Goal: Task Accomplishment & Management: Manage account settings

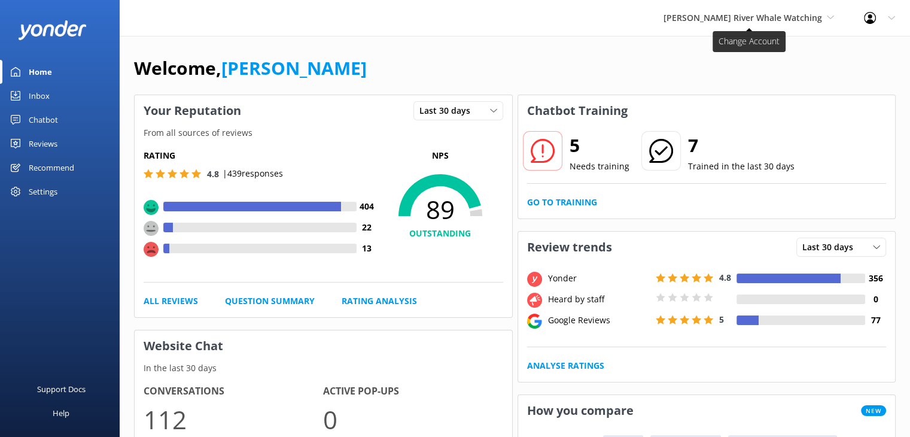
click at [811, 19] on span "[PERSON_NAME] River Whale Watching" at bounding box center [742, 17] width 159 height 11
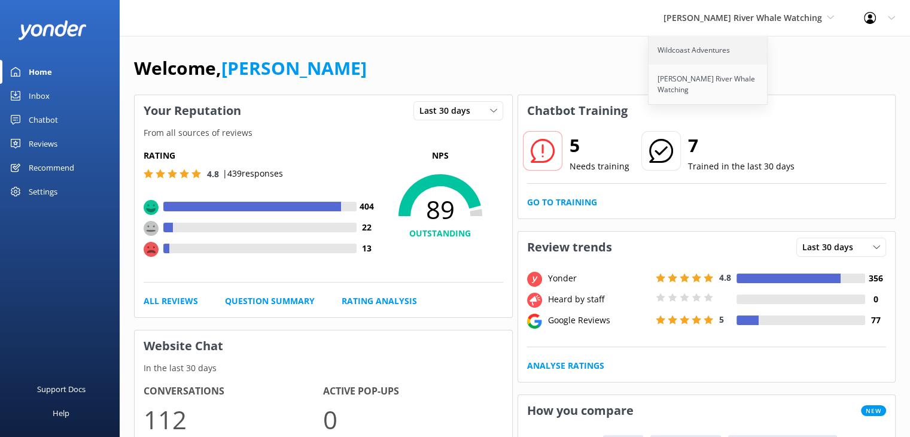
click at [739, 53] on link "Wildcoast Adventures" at bounding box center [708, 50] width 120 height 29
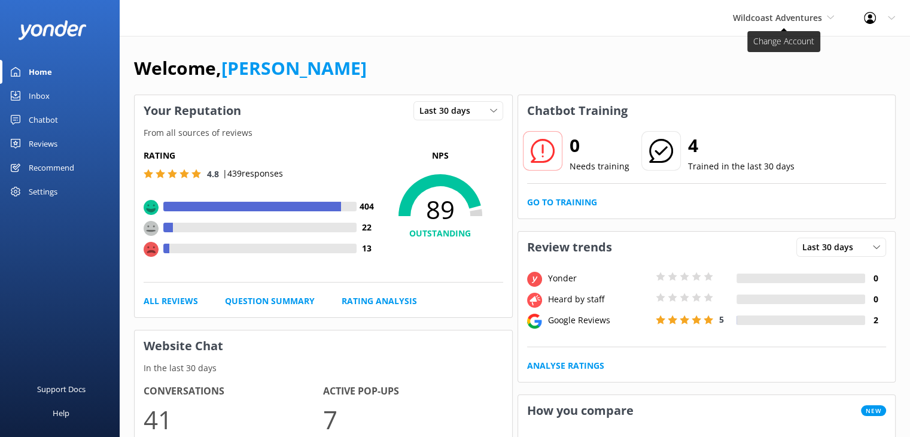
click at [785, 16] on span "Wildcoast Adventures" at bounding box center [777, 17] width 89 height 11
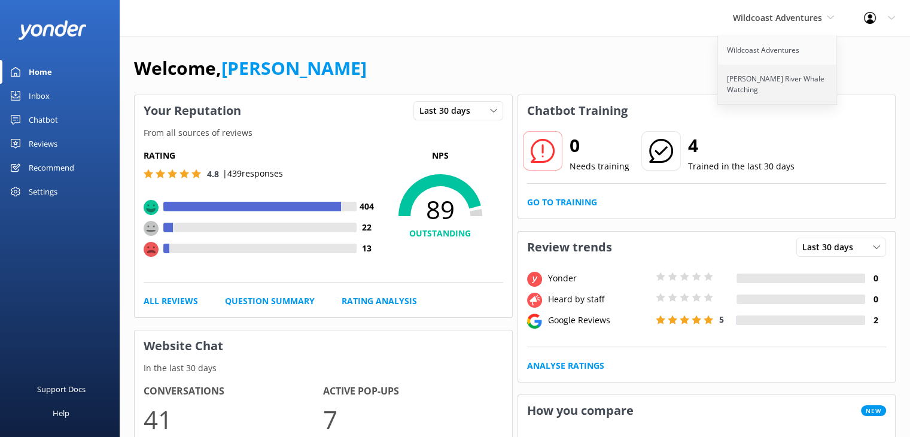
click at [756, 75] on link "[PERSON_NAME] River Whale Watching" at bounding box center [778, 84] width 120 height 39
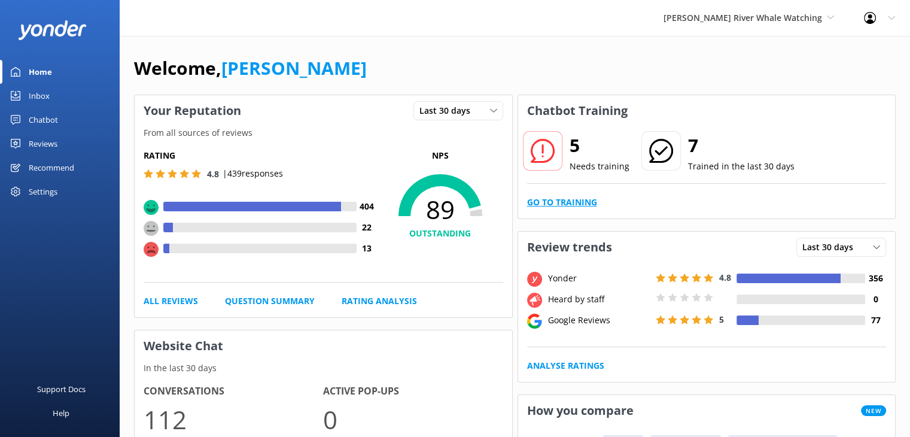
click at [569, 200] on link "Go to Training" at bounding box center [562, 202] width 70 height 13
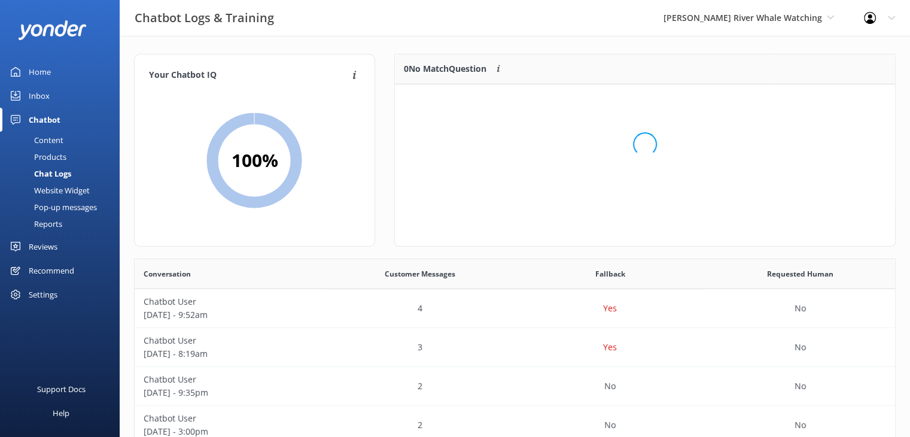
scroll to position [141, 491]
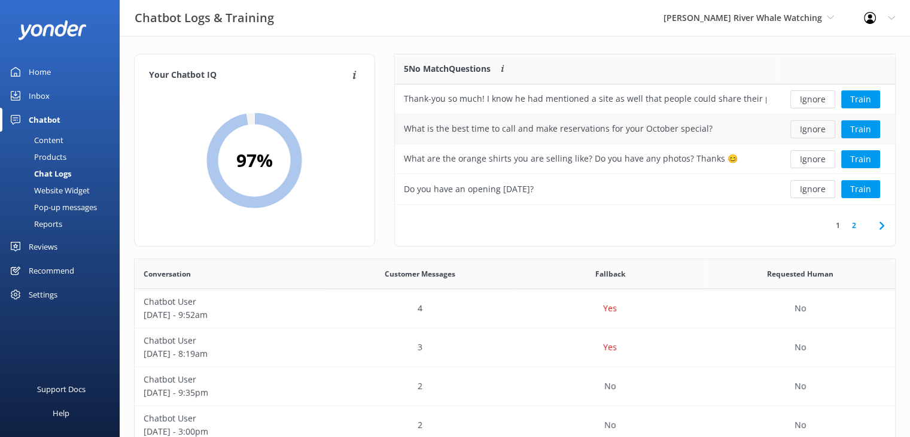
click at [811, 129] on button "Ignore" at bounding box center [812, 129] width 45 height 18
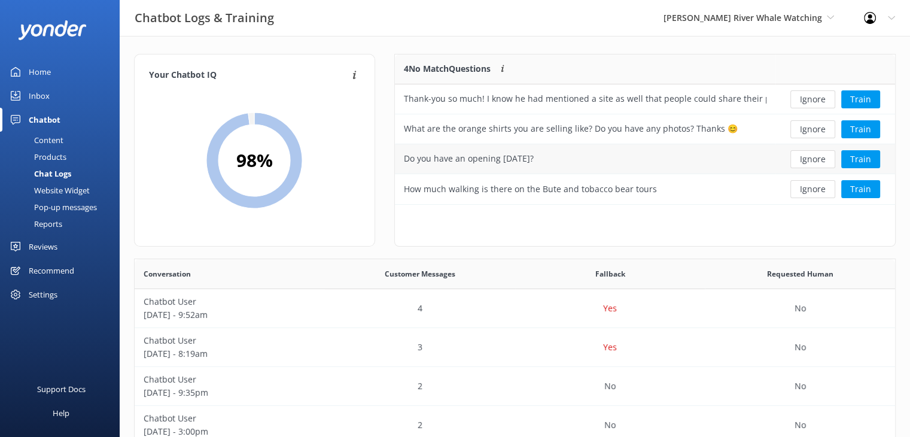
click at [818, 160] on button "Ignore" at bounding box center [812, 159] width 45 height 18
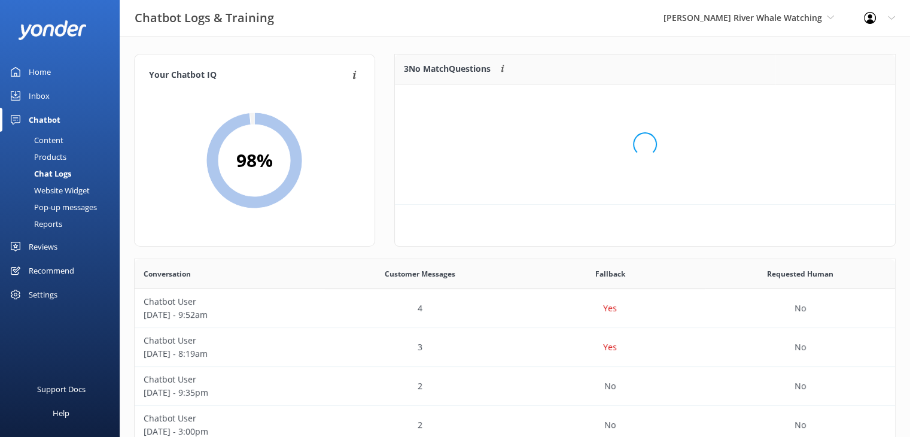
scroll to position [10, 10]
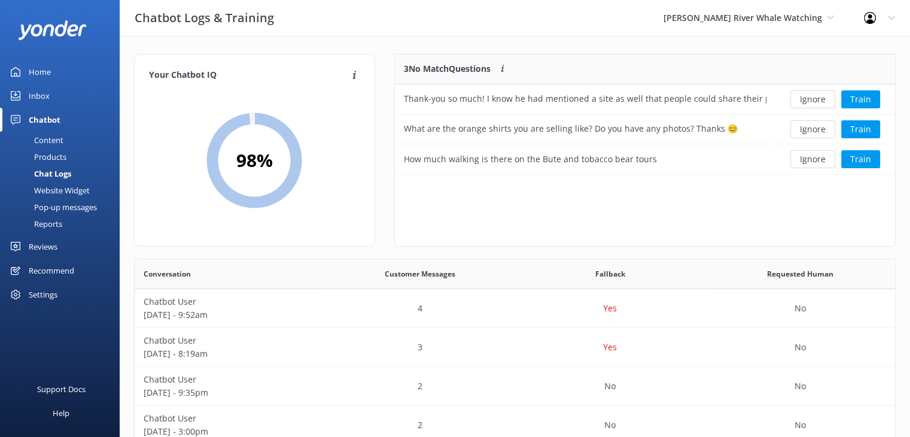
drag, startPoint x: 41, startPoint y: 71, endPoint x: 48, endPoint y: 68, distance: 7.8
click at [41, 71] on div "Home" at bounding box center [40, 72] width 22 height 24
